Goal: Information Seeking & Learning: Learn about a topic

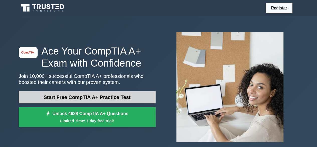
click at [116, 97] on link "Start Free CompTIA A+ Practice Test" at bounding box center [87, 97] width 137 height 12
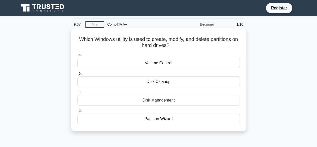
click at [163, 99] on div "Disk Management" at bounding box center [158, 100] width 162 height 11
click at [77, 93] on input "c. Disk Management" at bounding box center [77, 91] width 0 height 3
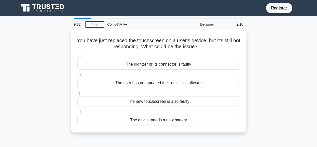
click at [117, 28] on div "CompTIA A+" at bounding box center [138, 24] width 69 height 10
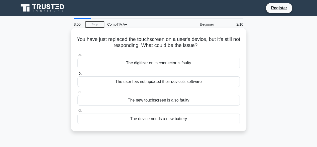
click at [174, 78] on div "The user has not updated their device's software" at bounding box center [158, 81] width 162 height 11
click at [77, 75] on input "b. The user has not updated their device's software" at bounding box center [77, 73] width 0 height 3
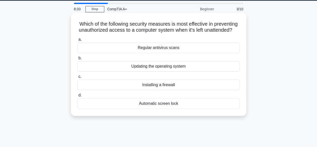
scroll to position [16, 0]
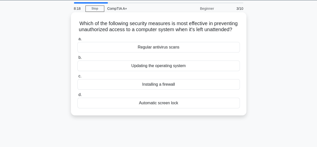
click at [170, 108] on div "Automatic screen lock" at bounding box center [158, 103] width 162 height 11
click at [77, 96] on input "d. Automatic screen lock" at bounding box center [77, 94] width 0 height 3
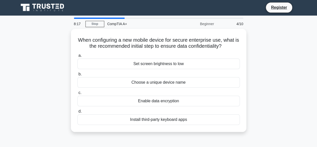
scroll to position [0, 0]
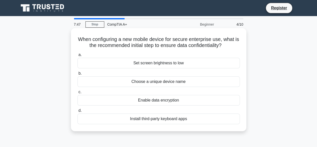
click at [177, 101] on div "Enable data encryption" at bounding box center [158, 100] width 162 height 11
click at [77, 93] on input "c. Enable data encryption" at bounding box center [77, 91] width 0 height 3
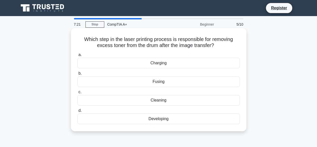
click at [169, 83] on div "Fusing" at bounding box center [158, 81] width 162 height 11
click at [77, 75] on input "b. Fusing" at bounding box center [77, 73] width 0 height 3
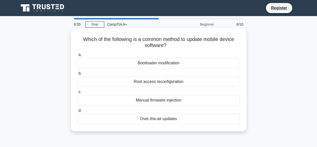
click at [158, 81] on div "Root access reconfiguration" at bounding box center [158, 81] width 162 height 11
click at [77, 75] on input "b. Root access reconfiguration" at bounding box center [77, 73] width 0 height 3
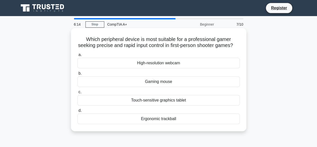
click at [177, 87] on div "Gaming mouse" at bounding box center [158, 81] width 162 height 11
click at [77, 75] on input "b. Gaming mouse" at bounding box center [77, 73] width 0 height 3
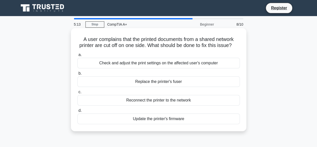
click at [176, 68] on div "Check and adjust the print settings on the affected user's computer" at bounding box center [158, 63] width 162 height 11
click at [77, 56] on input "a. Check and adjust the print settings on the affected user's computer" at bounding box center [77, 54] width 0 height 3
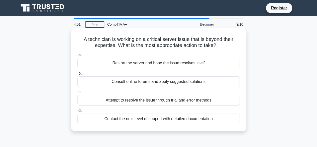
click at [147, 119] on div "Contact the next level of support with detailed documentation" at bounding box center [158, 118] width 162 height 11
click at [77, 112] on input "d. Contact the next level of support with detailed documentation" at bounding box center [77, 110] width 0 height 3
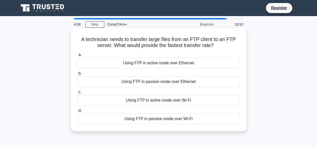
click at [174, 61] on div "Using FTP in active mode over Ethernet" at bounding box center [158, 63] width 162 height 11
click at [77, 56] on input "a. Using FTP in active mode over Ethernet" at bounding box center [77, 54] width 0 height 3
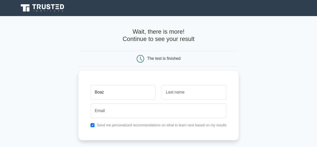
type input "Boaz"
click at [174, 61] on div "The test is finished" at bounding box center [158, 59] width 107 height 8
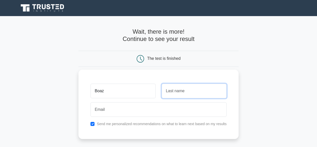
click at [181, 91] on input "text" at bounding box center [194, 90] width 65 height 15
drag, startPoint x: 179, startPoint y: 80, endPoint x: 180, endPoint y: 89, distance: 9.6
click at [180, 89] on div "Boaz Send me personalized recommendations on what to learn next based on my res…" at bounding box center [158, 103] width 160 height 69
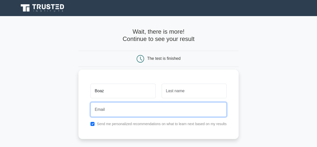
click at [168, 116] on input "email" at bounding box center [158, 109] width 136 height 15
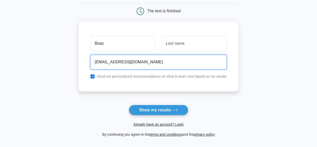
scroll to position [52, 0]
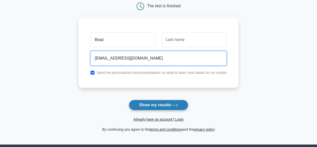
type input "[EMAIL_ADDRESS][DOMAIN_NAME]"
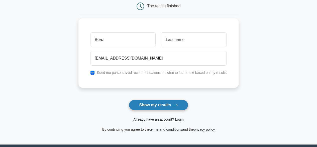
click at [170, 105] on button "Show my results" at bounding box center [158, 105] width 59 height 11
type input "Bondzie"
click at [158, 107] on button "Show my results" at bounding box center [158, 105] width 59 height 11
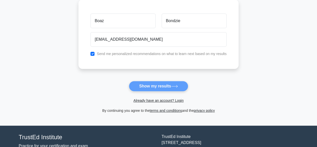
scroll to position [72, 0]
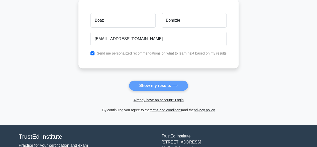
click at [143, 84] on form "Wait, there is more! Continue to see your result The test is finished Boaz Bond…" at bounding box center [158, 34] width 160 height 156
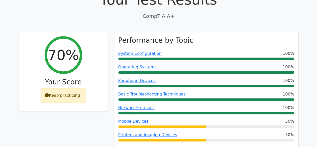
scroll to position [168, 0]
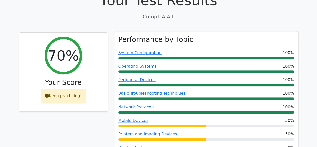
click at [133, 50] on span "System Configuration" at bounding box center [139, 53] width 43 height 6
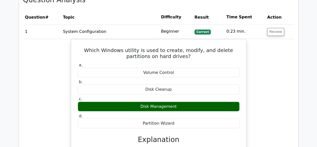
scroll to position [373, 0]
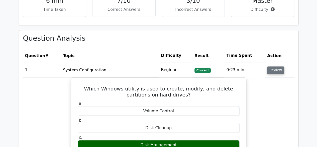
click at [275, 66] on button "Review" at bounding box center [275, 70] width 17 height 8
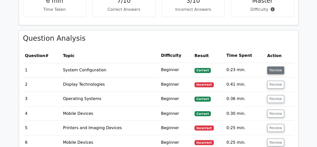
click at [275, 66] on button "Review" at bounding box center [275, 70] width 17 height 8
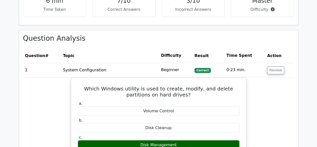
click at [175, 48] on th "Difficulty" at bounding box center [175, 55] width 33 height 14
click at [199, 68] on span "Correct" at bounding box center [203, 70] width 16 height 5
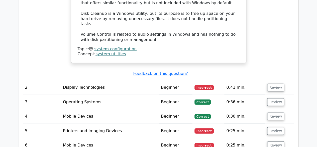
scroll to position [595, 0]
drag, startPoint x: 79, startPoint y: 65, endPoint x: 200, endPoint y: 63, distance: 121.3
click at [200, 80] on tr "2 Display Technologies Beginner Incorrect 0:41 min. Review" at bounding box center [158, 87] width 271 height 14
click at [243, 80] on td "0:41 min." at bounding box center [244, 87] width 41 height 14
click at [273, 83] on button "Review" at bounding box center [275, 87] width 17 height 8
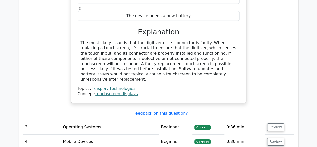
scroll to position [758, 0]
click at [276, 123] on button "Review" at bounding box center [275, 127] width 17 height 8
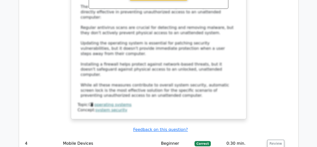
scroll to position [1050, 0]
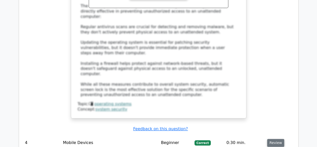
click at [277, 139] on button "Review" at bounding box center [275, 143] width 17 height 8
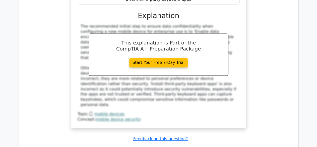
scroll to position [1291, 0]
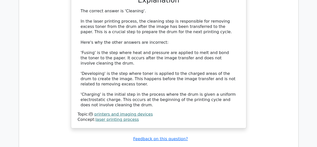
scroll to position [1550, 0]
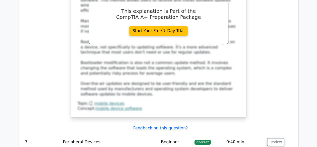
scroll to position [1826, 0]
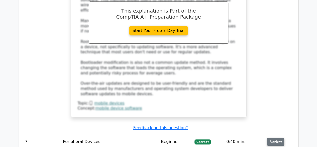
click at [276, 138] on button "Review" at bounding box center [275, 142] width 17 height 8
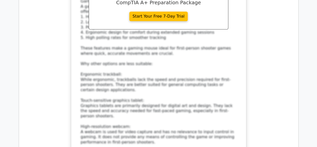
scroll to position [2113, 0]
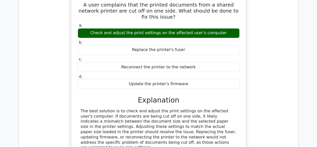
scroll to position [2315, 0]
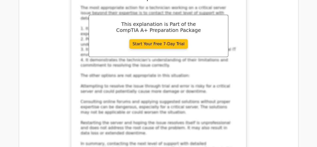
scroll to position [2621, 0]
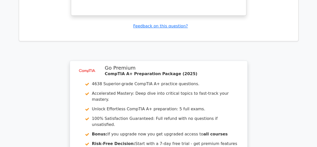
scroll to position [3009, 0]
